Goal: Download file/media

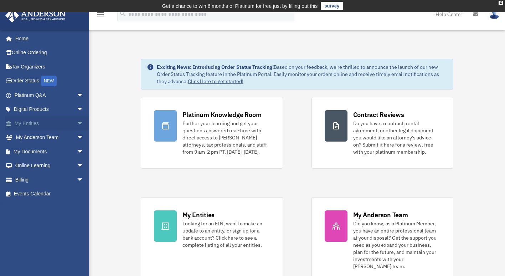
click at [23, 123] on link "My Entities arrow_drop_down" at bounding box center [49, 123] width 89 height 14
click at [43, 151] on link "My Documents arrow_drop_down" at bounding box center [49, 151] width 89 height 14
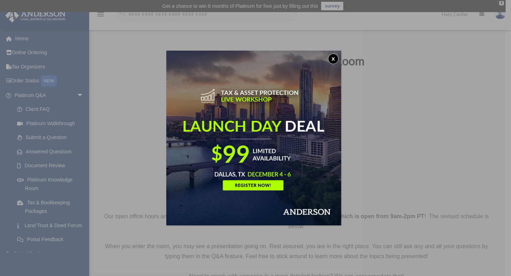
click at [336, 55] on button "x" at bounding box center [333, 58] width 11 height 11
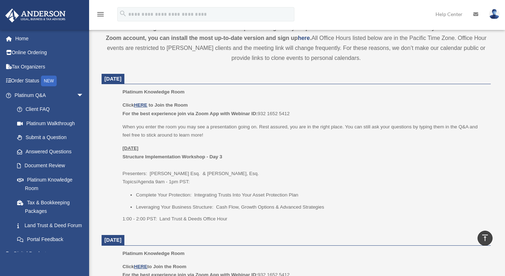
scroll to position [268, 0]
click at [142, 103] on u "HERE" at bounding box center [140, 104] width 13 height 5
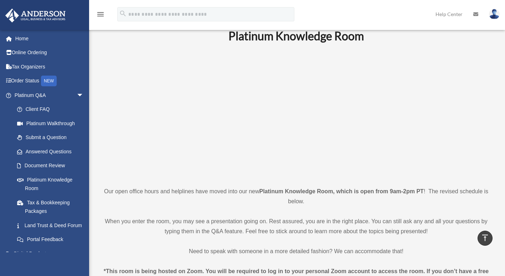
scroll to position [0, 0]
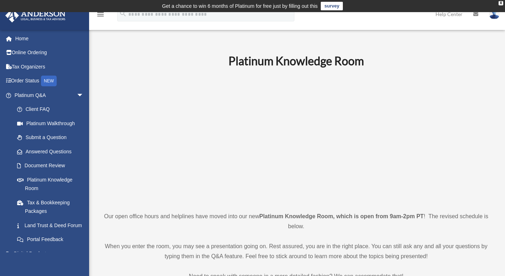
click at [142, 184] on p at bounding box center [296, 140] width 389 height 124
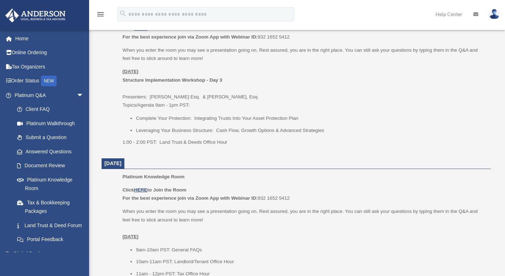
scroll to position [344, 0]
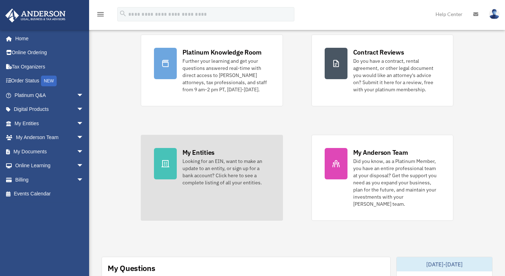
scroll to position [58, 0]
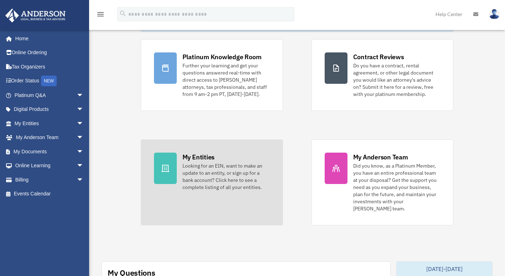
click at [178, 167] on link "My Entities Looking for an EIN, want to make an update to an entity, or sign up…" at bounding box center [212, 182] width 142 height 86
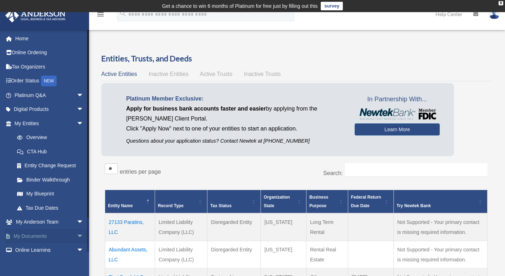
click at [45, 234] on link "My Documents arrow_drop_down" at bounding box center [49, 236] width 89 height 14
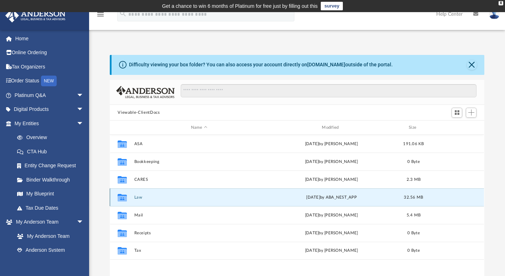
click at [140, 196] on button "Law" at bounding box center [198, 197] width 129 height 5
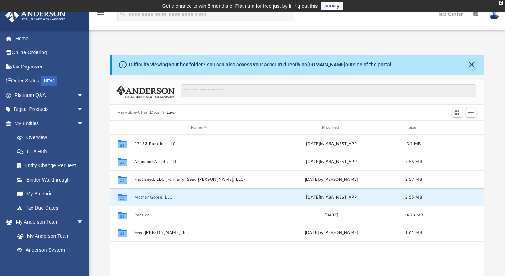
click at [152, 196] on button "Mother Goose, LLC" at bounding box center [198, 197] width 129 height 5
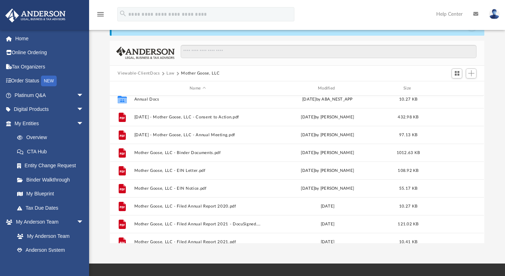
scroll to position [5, 0]
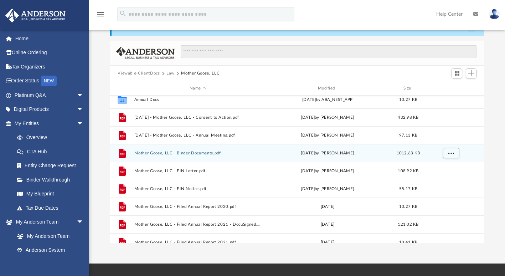
click at [207, 150] on div "File Mother Goose, LLC - Binder Documents.pdf Mon Sep 16 2019 by Jasmine Grayso…" at bounding box center [297, 153] width 374 height 18
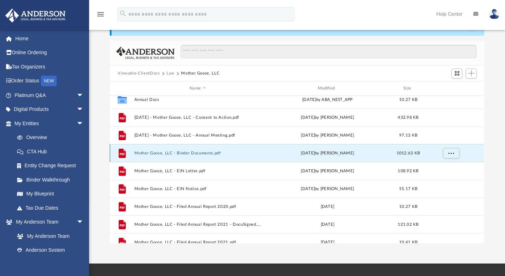
click at [207, 153] on button "Mother Goose, LLC - Binder Documents.pdf" at bounding box center [197, 153] width 127 height 5
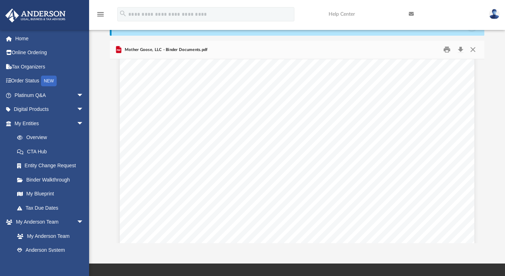
scroll to position [4277, 0]
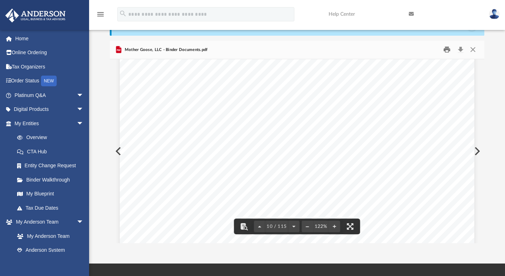
click at [448, 51] on button "Print" at bounding box center [447, 49] width 14 height 11
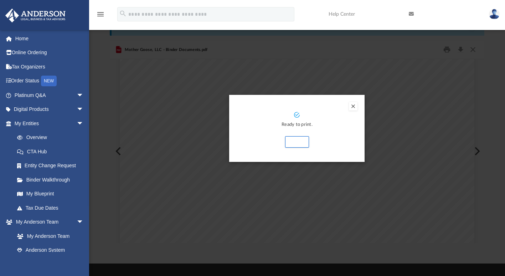
click at [354, 106] on button "Preview" at bounding box center [353, 106] width 9 height 9
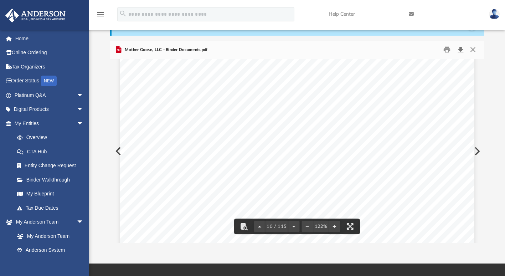
click at [462, 47] on button "Download" at bounding box center [460, 49] width 13 height 11
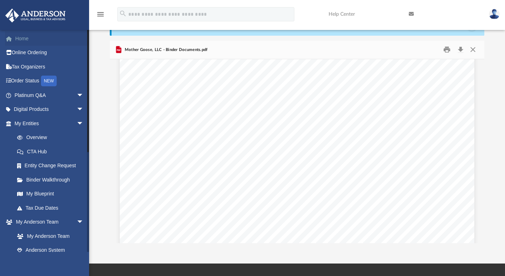
click at [24, 40] on link "Home" at bounding box center [49, 38] width 89 height 14
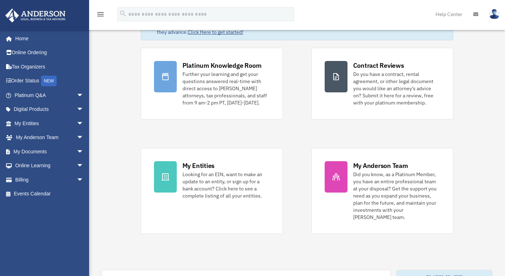
scroll to position [44, 0]
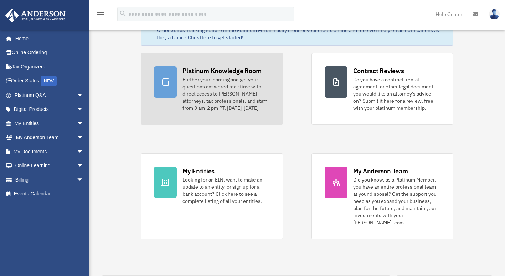
click at [197, 103] on div "Further your learning and get your questions answered real-time with direct acc…" at bounding box center [226, 94] width 87 height 36
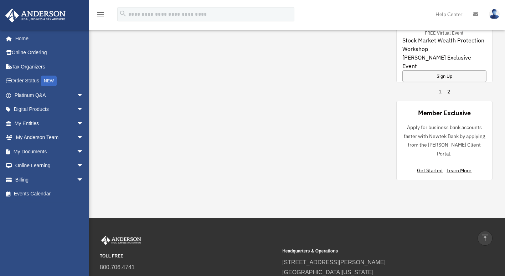
scroll to position [551, 0]
click at [440, 88] on div "1 2" at bounding box center [444, 91] width 11 height 7
click at [449, 88] on link "2" at bounding box center [448, 91] width 3 height 7
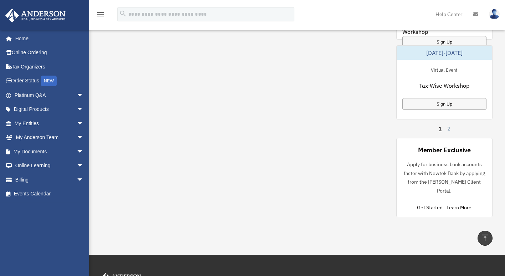
scroll to position [514, 0]
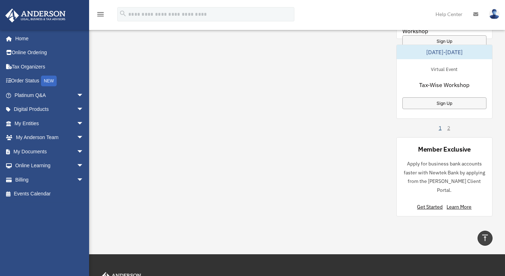
click at [439, 124] on link "1" at bounding box center [440, 127] width 3 height 7
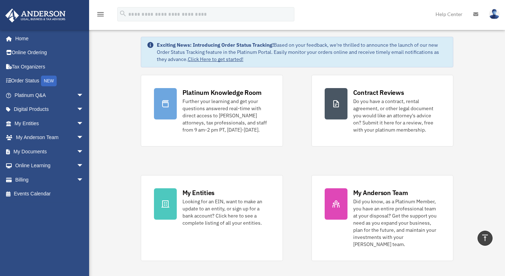
scroll to position [0, 0]
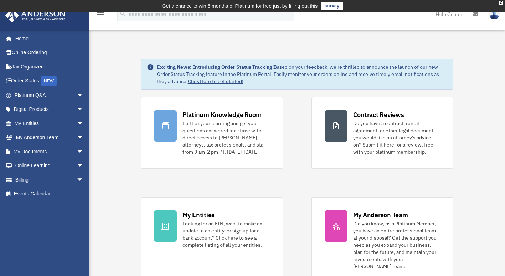
click at [276, 176] on div "Platinum Knowledge Room Further your learning and get your questions answered r…" at bounding box center [297, 190] width 313 height 186
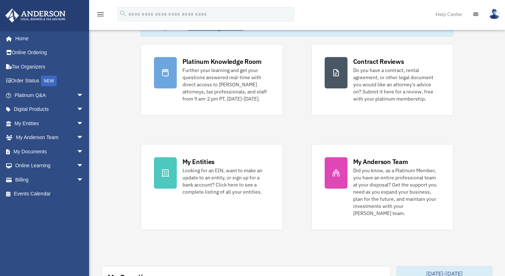
scroll to position [54, 0]
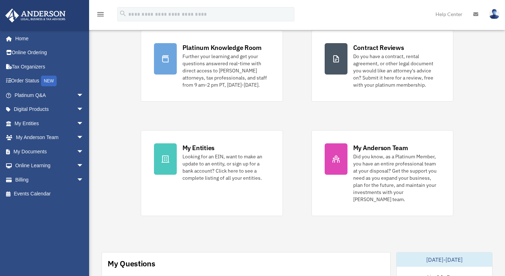
scroll to position [61, 0]
